Goal: Information Seeking & Learning: Learn about a topic

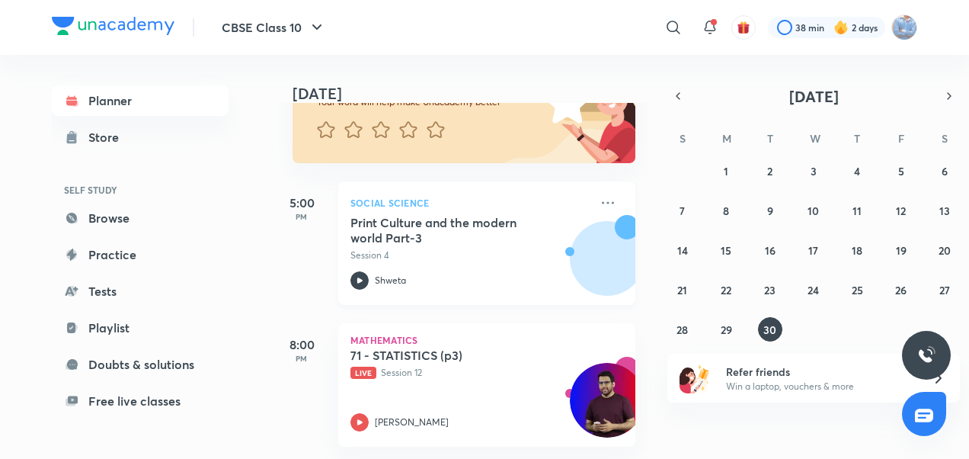
scroll to position [154, 0]
click at [355, 419] on icon at bounding box center [360, 422] width 18 height 18
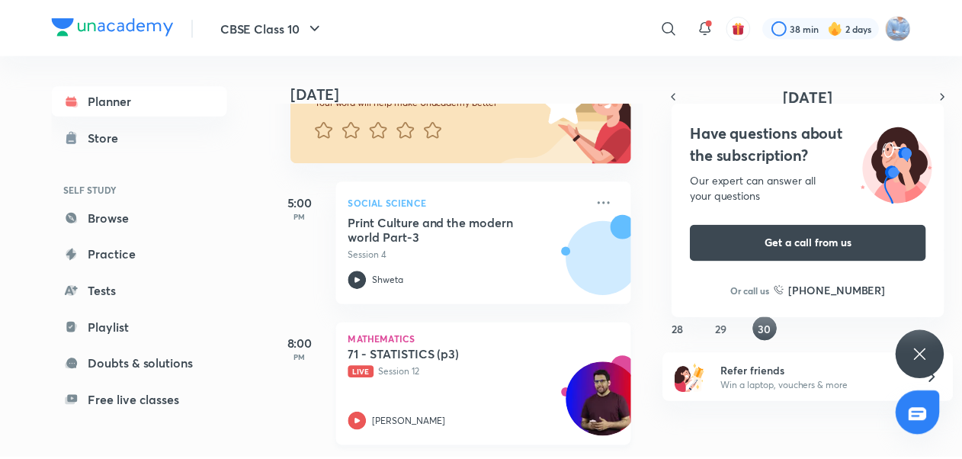
scroll to position [162, 0]
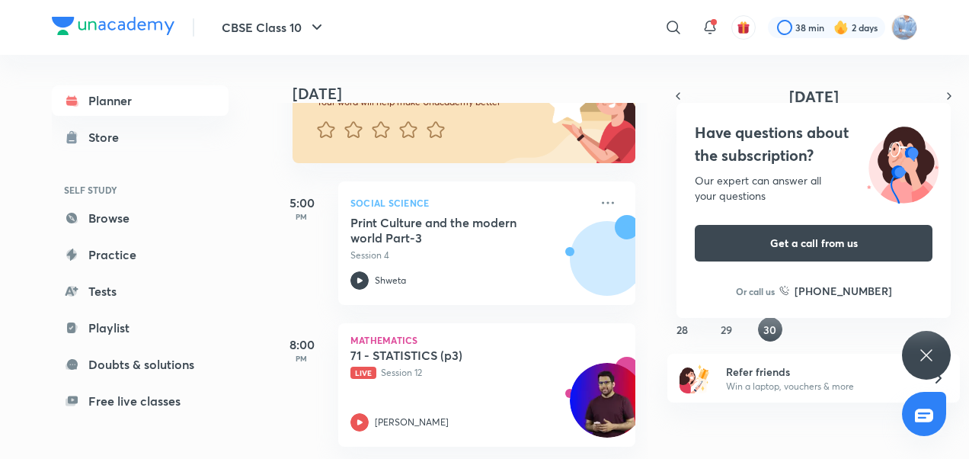
drag, startPoint x: 434, startPoint y: 238, endPoint x: 402, endPoint y: 293, distance: 64.2
click at [402, 305] on div "8:00 PM Mathematics 71 - STATISTICS (p3) Live Session 12 [PERSON_NAME]" at bounding box center [453, 376] width 364 height 142
click at [599, 198] on icon at bounding box center [608, 203] width 18 height 18
click at [599, 194] on icon at bounding box center [608, 203] width 18 height 18
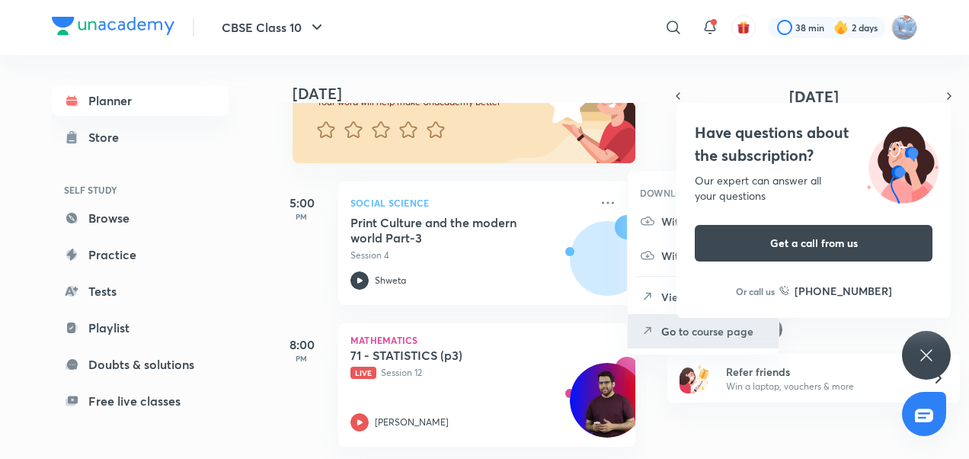
click at [668, 329] on p "Go to course page" at bounding box center [713, 331] width 105 height 16
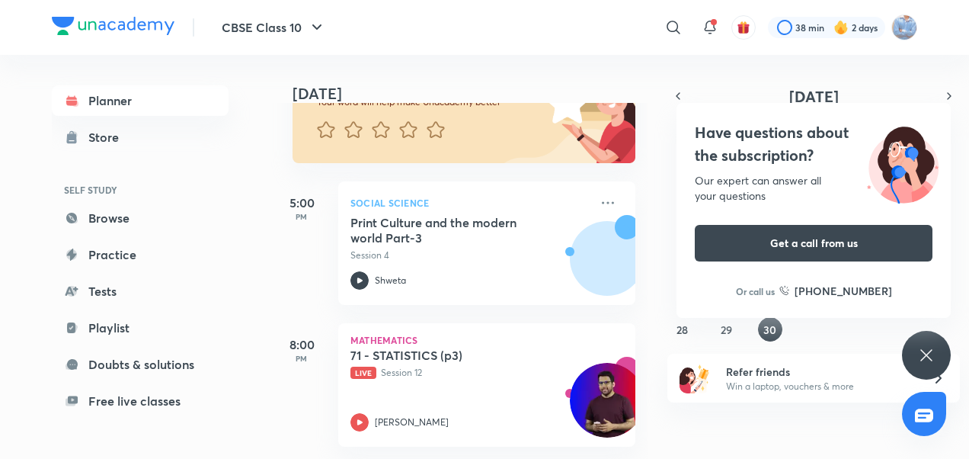
click at [928, 349] on icon at bounding box center [927, 355] width 18 height 18
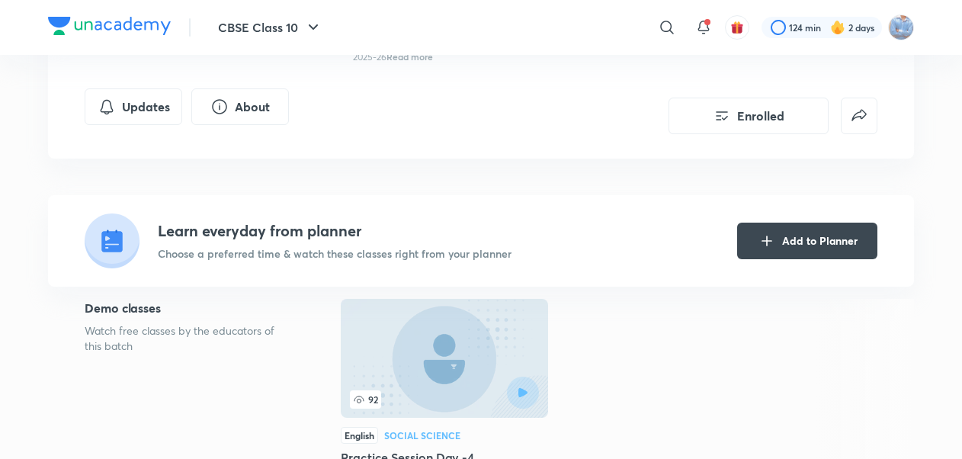
scroll to position [248, 0]
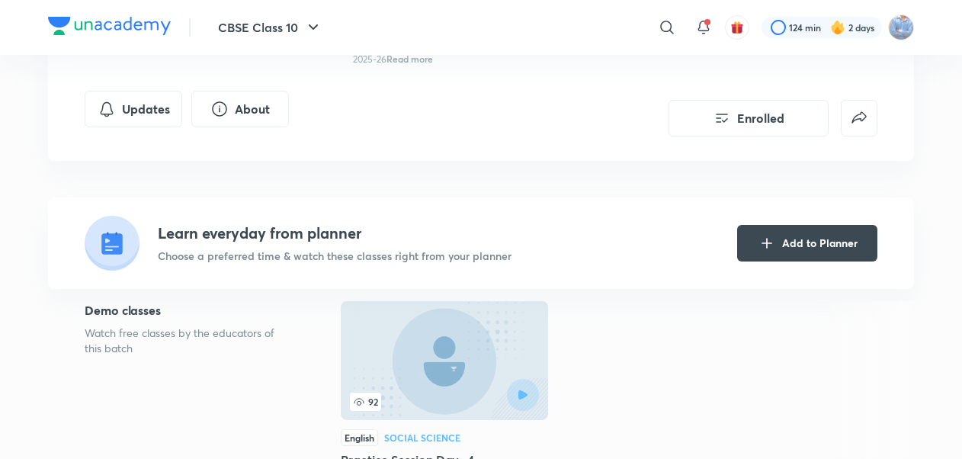
click at [250, 278] on div "Learn everyday from planner Choose a preferred time & watch these classes right…" at bounding box center [481, 242] width 866 height 91
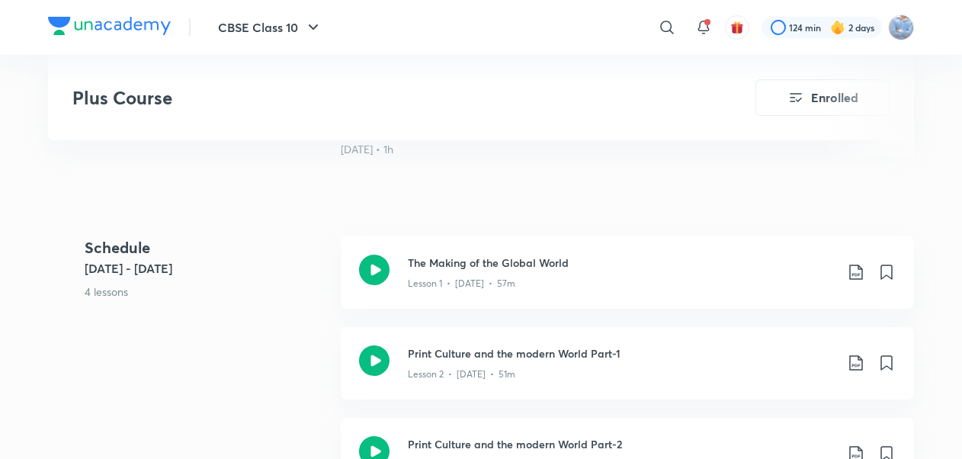
scroll to position [600, 0]
click at [308, 191] on div "Plus Course Enrolled CBSE Class 10 Plus Syllabus Social Science English Plus Co…" at bounding box center [481, 235] width 866 height 1498
click at [459, 280] on p "Lesson 1 • [DATE] • 57m" at bounding box center [461, 283] width 107 height 14
